Goal: Book appointment/travel/reservation

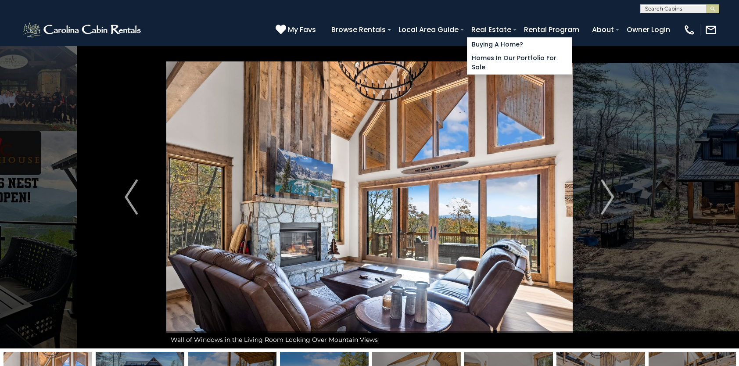
select select "*"
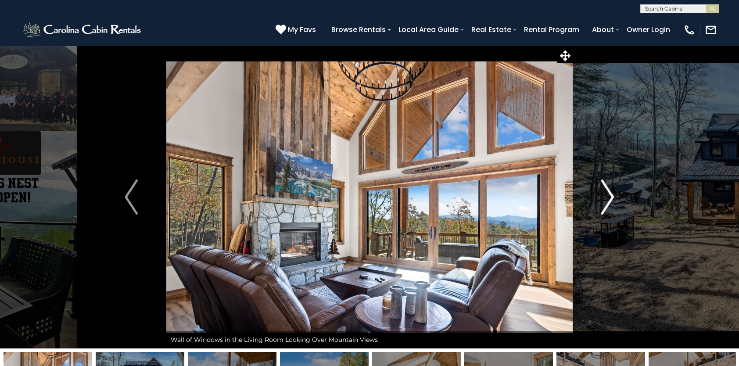
click at [609, 192] on img "Next" at bounding box center [607, 196] width 13 height 35
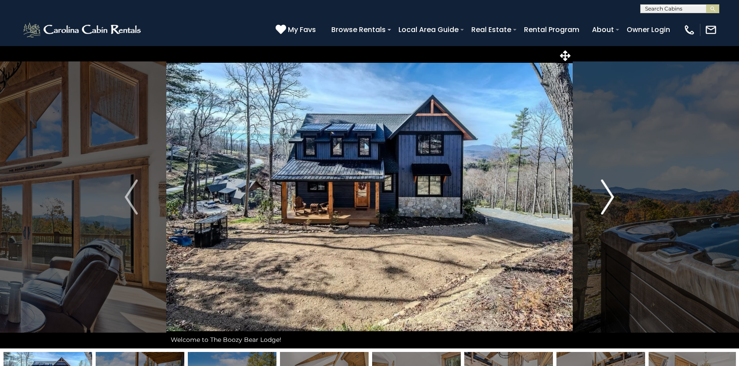
click at [609, 191] on img "Next" at bounding box center [607, 196] width 13 height 35
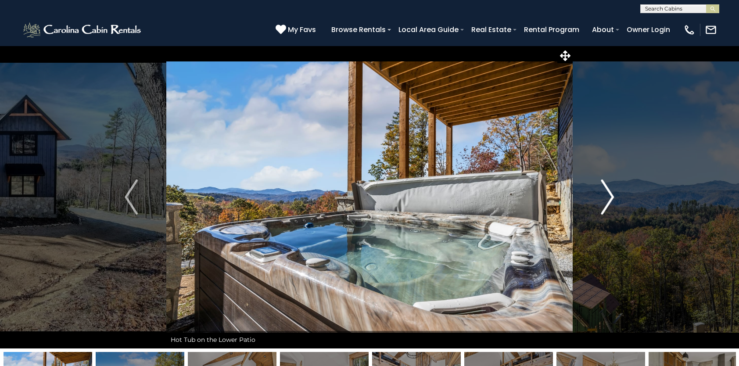
click at [609, 191] on img "Next" at bounding box center [607, 196] width 13 height 35
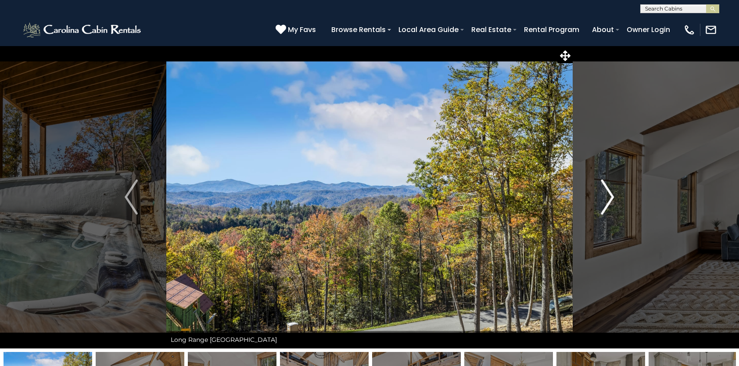
click at [609, 191] on img "Next" at bounding box center [607, 196] width 13 height 35
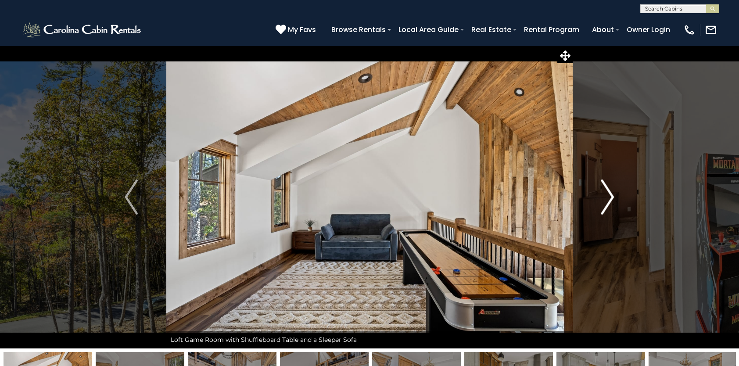
click at [609, 191] on img "Next" at bounding box center [607, 196] width 13 height 35
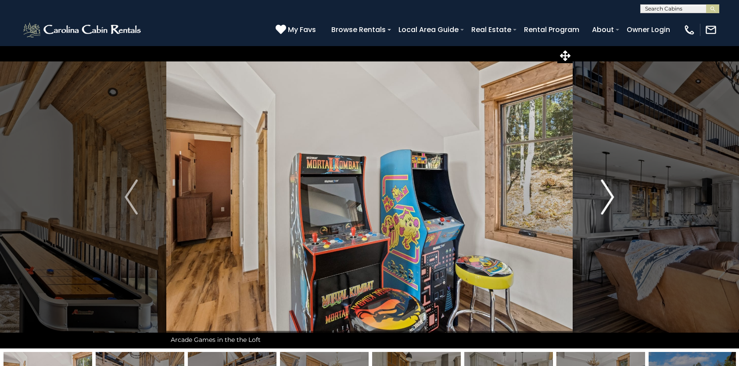
click at [609, 191] on img "Next" at bounding box center [607, 196] width 13 height 35
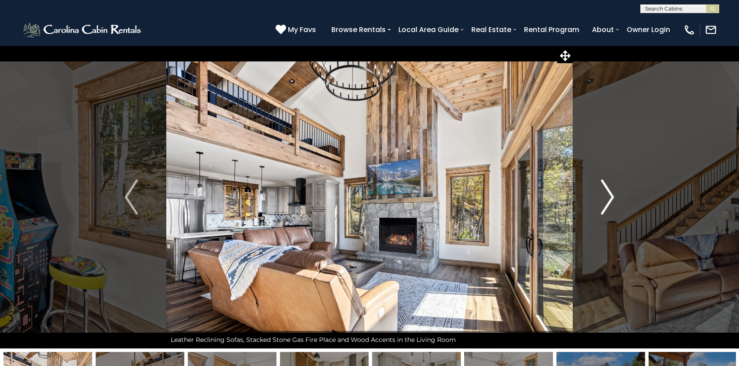
click at [609, 191] on img "Next" at bounding box center [607, 196] width 13 height 35
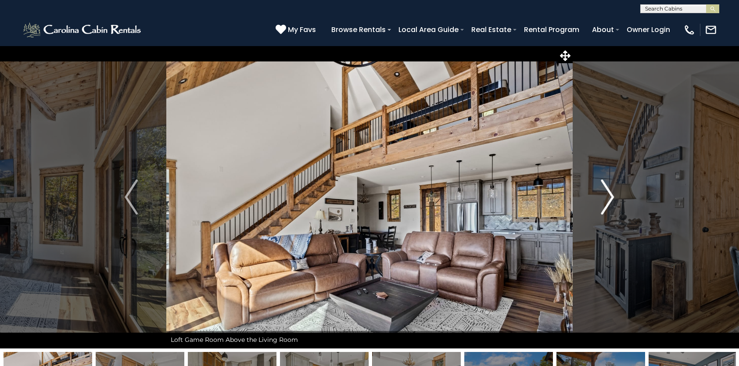
click at [609, 191] on img "Next" at bounding box center [607, 196] width 13 height 35
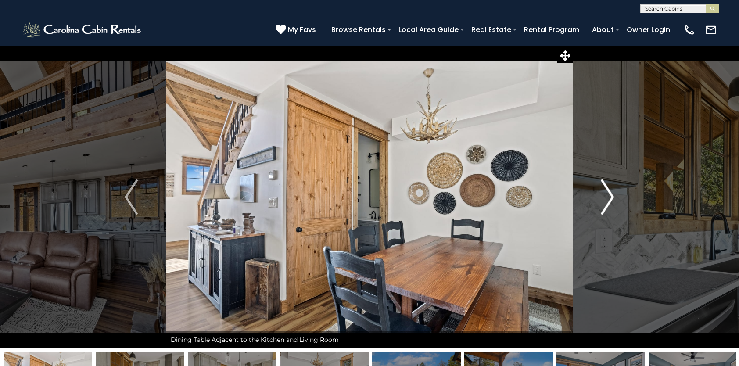
click at [608, 191] on img "Next" at bounding box center [607, 196] width 13 height 35
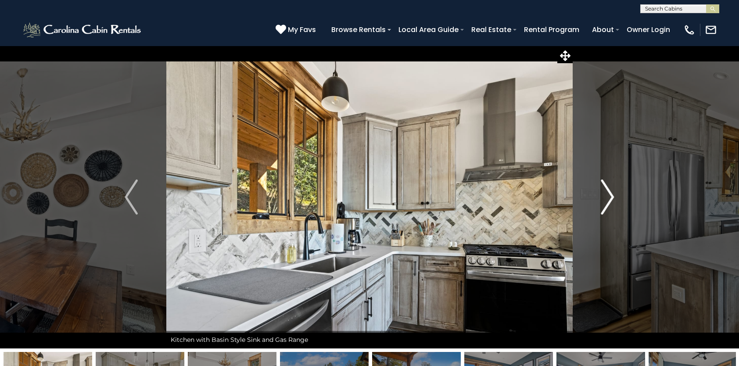
click at [608, 191] on img "Next" at bounding box center [607, 196] width 13 height 35
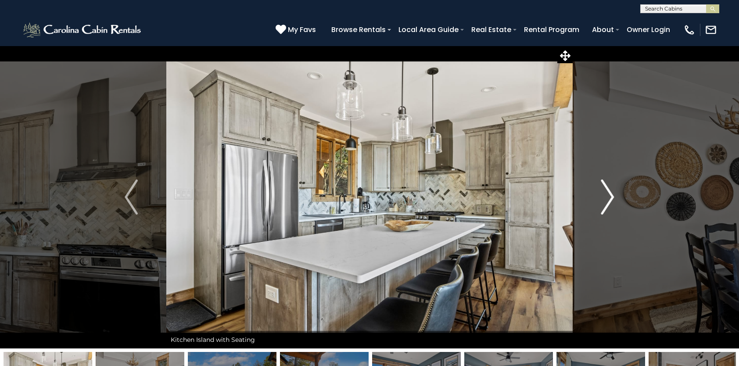
click at [608, 191] on img "Next" at bounding box center [607, 196] width 13 height 35
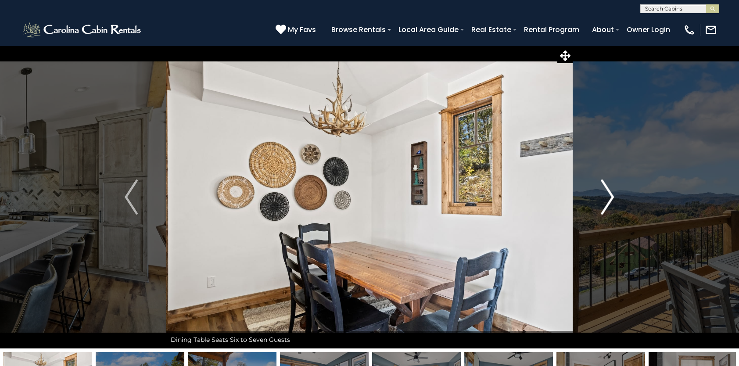
click at [608, 191] on img "Next" at bounding box center [607, 196] width 13 height 35
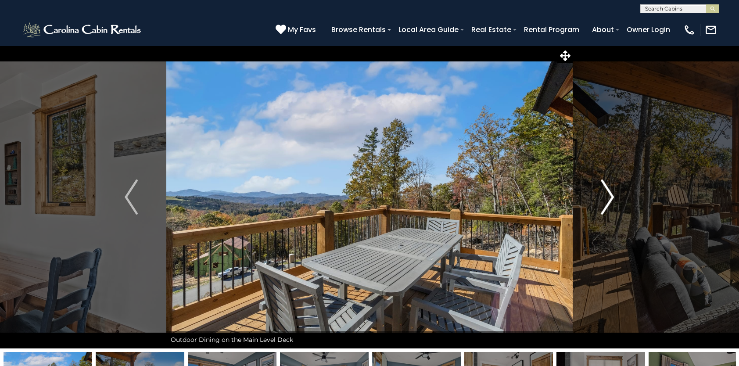
click at [608, 191] on img "Next" at bounding box center [607, 196] width 13 height 35
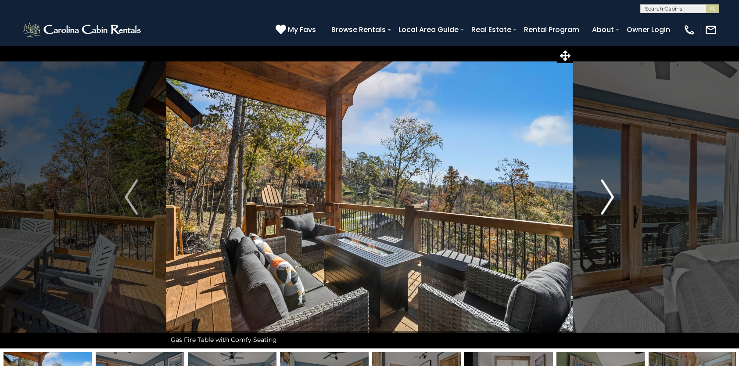
click at [608, 191] on img "Next" at bounding box center [607, 196] width 13 height 35
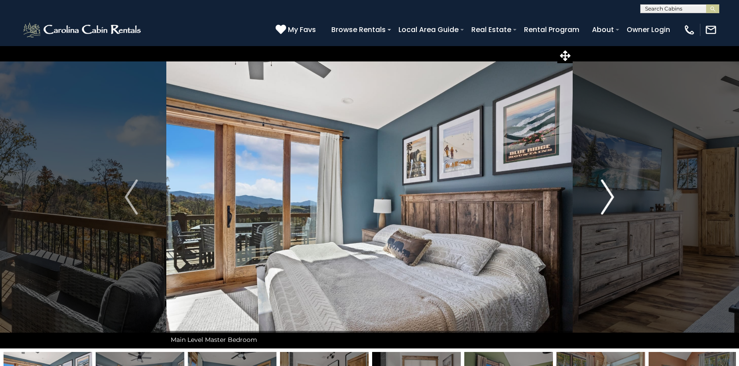
click at [608, 191] on img "Next" at bounding box center [607, 196] width 13 height 35
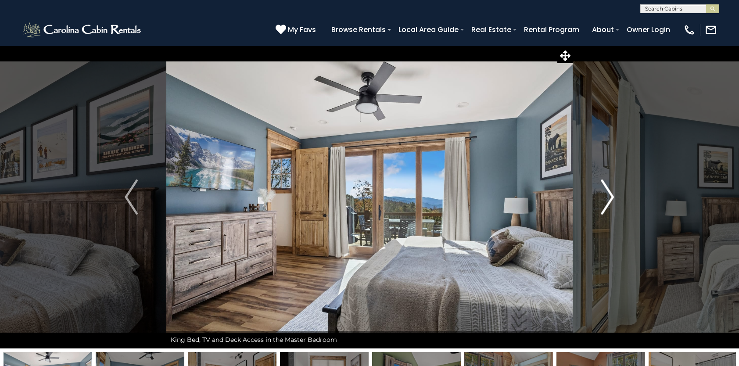
click at [608, 191] on img "Next" at bounding box center [607, 196] width 13 height 35
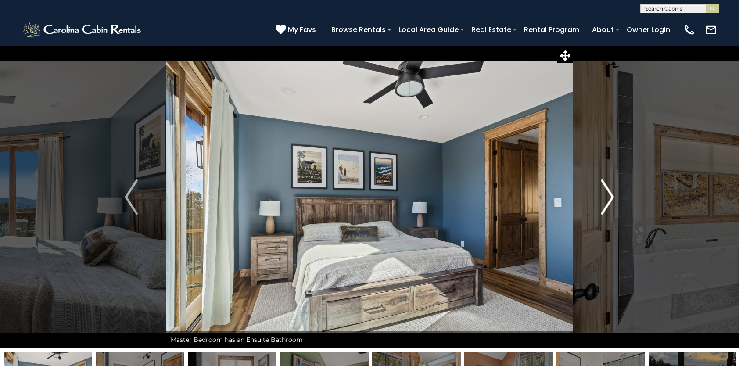
click at [608, 191] on img "Next" at bounding box center [607, 196] width 13 height 35
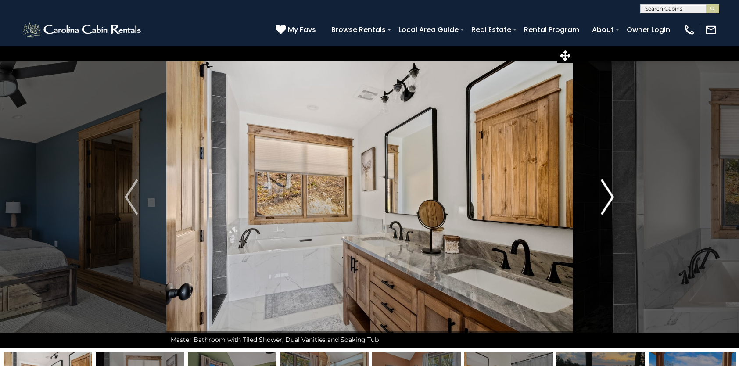
click at [608, 191] on img "Next" at bounding box center [607, 196] width 13 height 35
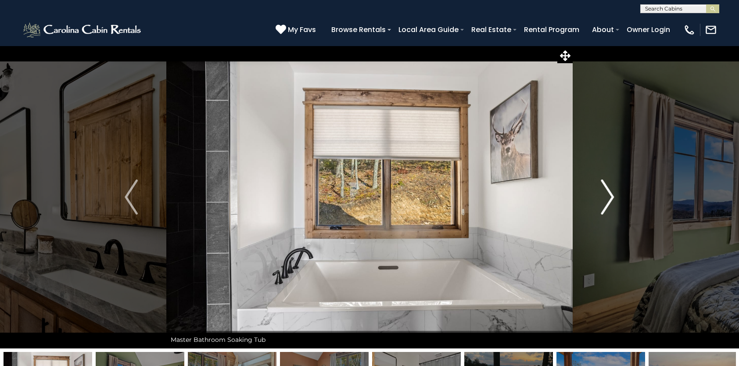
click at [608, 191] on img "Next" at bounding box center [607, 196] width 13 height 35
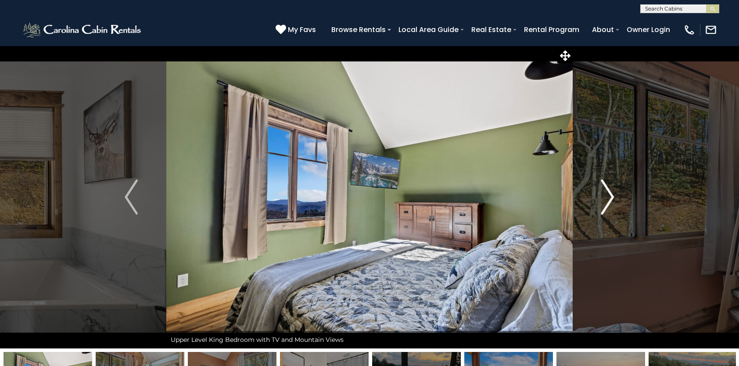
click at [608, 191] on img "Next" at bounding box center [607, 196] width 13 height 35
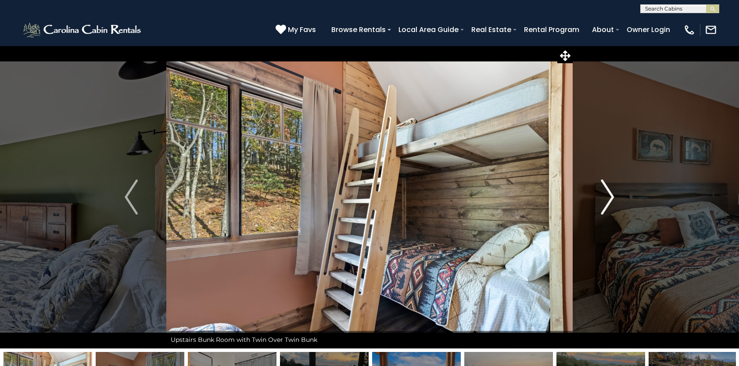
click at [608, 191] on img "Next" at bounding box center [607, 196] width 13 height 35
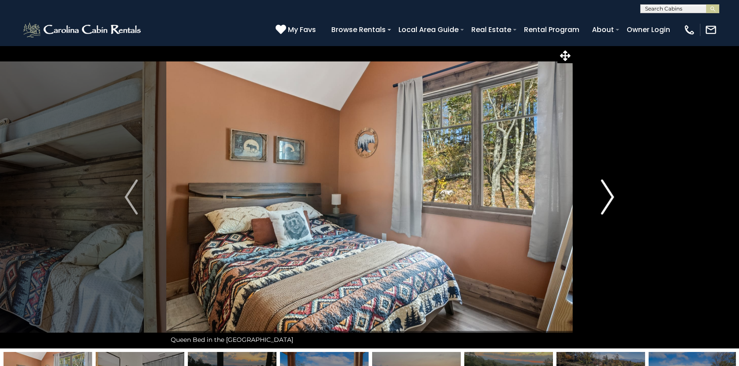
click at [608, 191] on img "Next" at bounding box center [607, 196] width 13 height 35
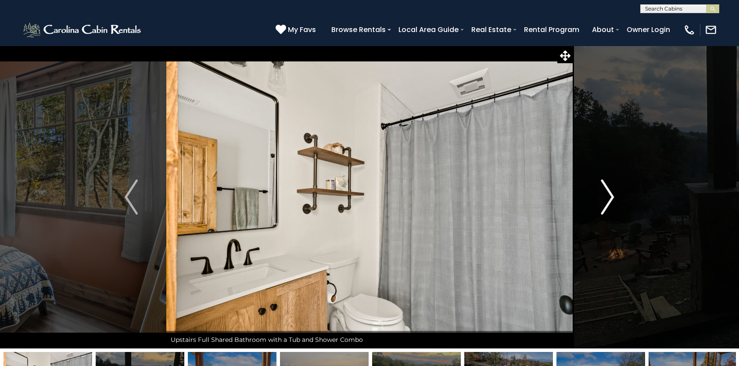
click at [608, 191] on img "Next" at bounding box center [607, 196] width 13 height 35
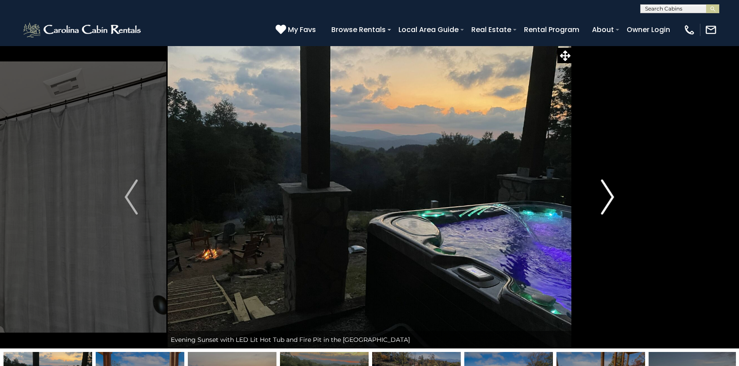
click at [608, 191] on img "Next" at bounding box center [607, 196] width 13 height 35
